Goal: Ask a question

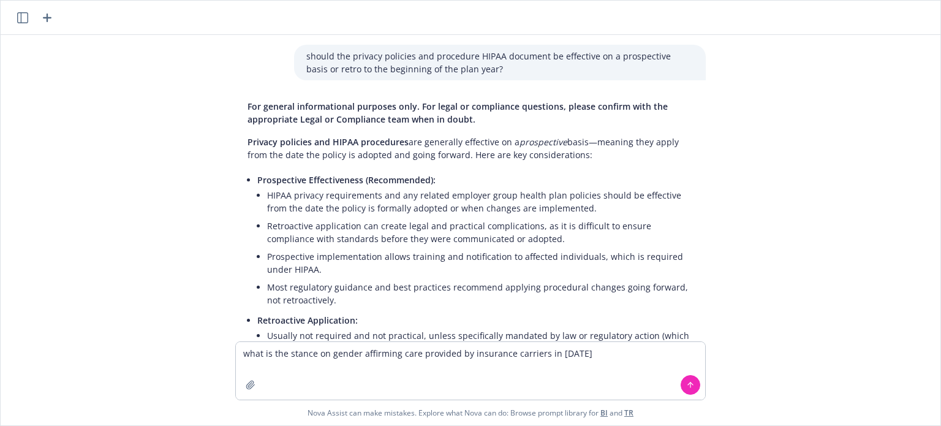
type textarea "what is the stance on gender affirming care provided by insurance carriers in […"
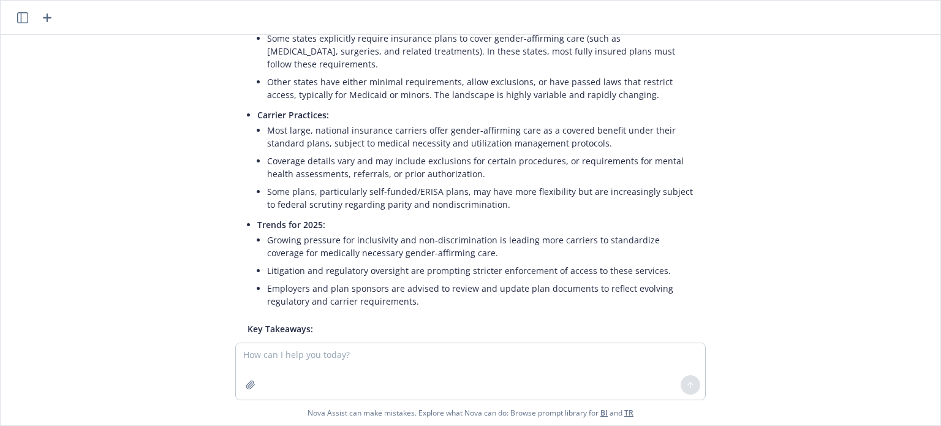
scroll to position [772, 0]
